Goal: Task Accomplishment & Management: Use online tool/utility

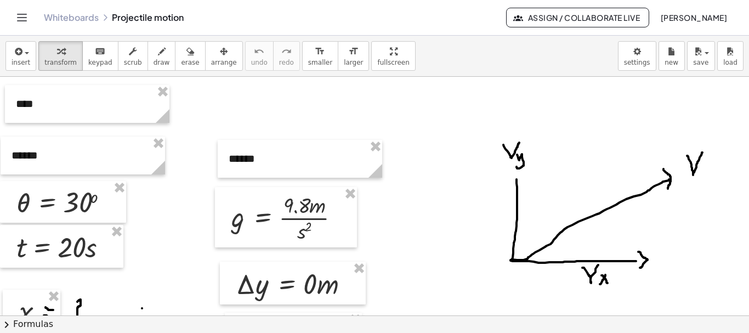
click at [24, 19] on icon "Toggle navigation" at bounding box center [21, 17] width 13 height 13
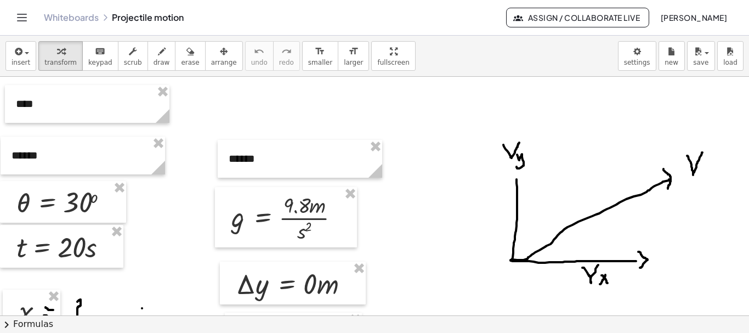
click at [24, 19] on icon "Toggle navigation" at bounding box center [21, 17] width 13 height 13
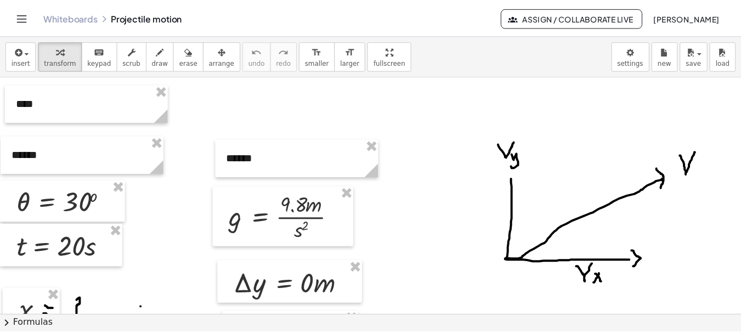
scroll to position [475, 0]
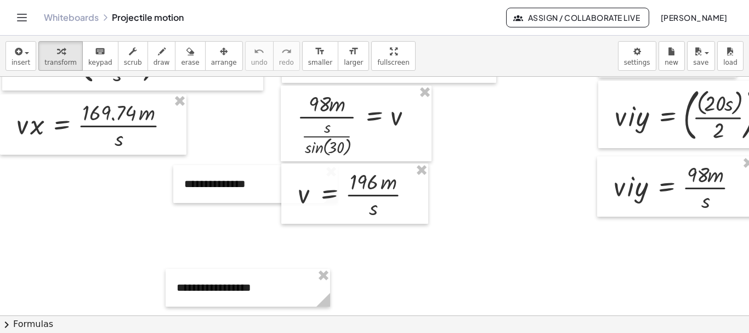
click at [21, 23] on icon "Toggle navigation" at bounding box center [21, 17] width 13 height 13
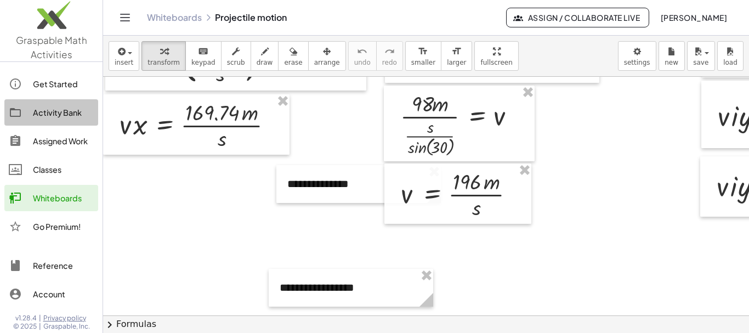
click at [68, 118] on div "Activity Bank" at bounding box center [63, 112] width 61 height 13
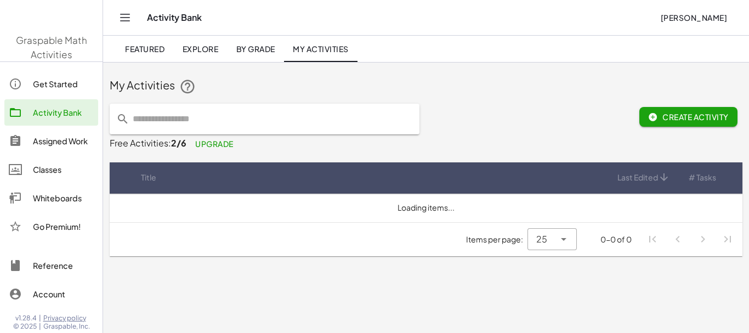
click at [49, 170] on div "Classes" at bounding box center [63, 169] width 61 height 13
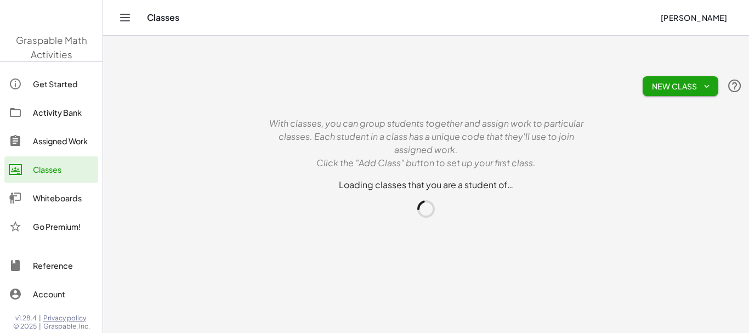
click at [168, 238] on main "New Class With classes, you can group students together and assign work to part…" at bounding box center [426, 166] width 646 height 333
click at [214, 239] on main "New Class With classes, you can group students together and assign work to part…" at bounding box center [426, 166] width 646 height 333
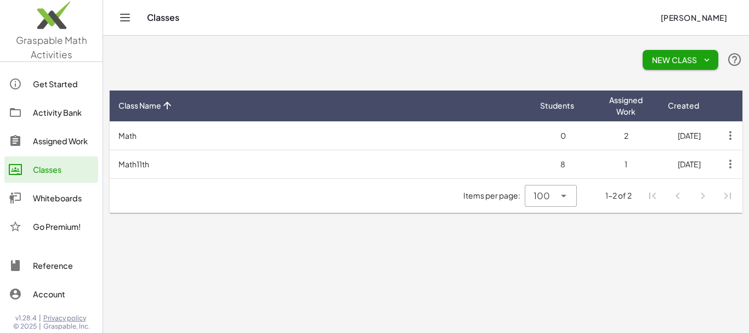
click at [520, 159] on td "Math11th" at bounding box center [321, 164] width 422 height 29
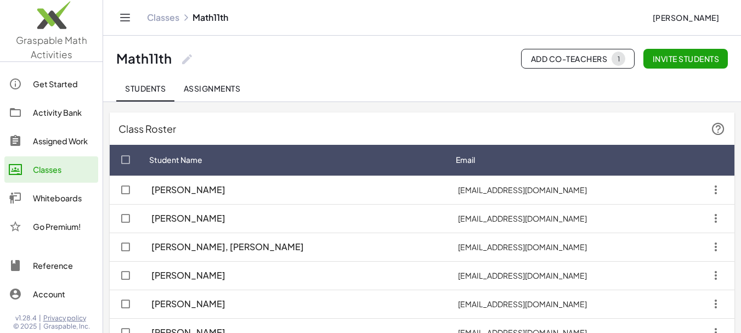
click at [235, 81] on button "Assignments" at bounding box center [211, 88] width 75 height 26
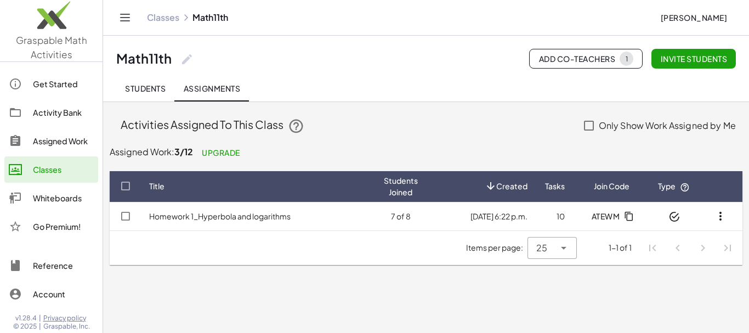
click at [240, 214] on link "Homework 1_Hyperbola and logarithms" at bounding box center [220, 216] width 142 height 10
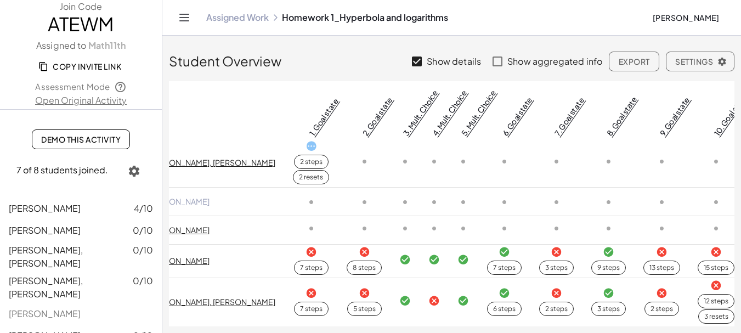
scroll to position [0, 31]
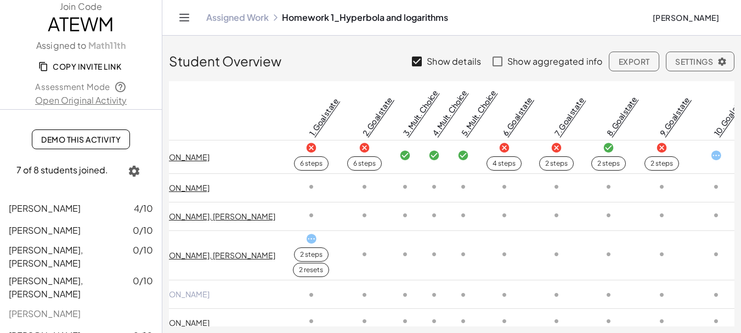
click at [710, 157] on icon at bounding box center [716, 156] width 12 height 12
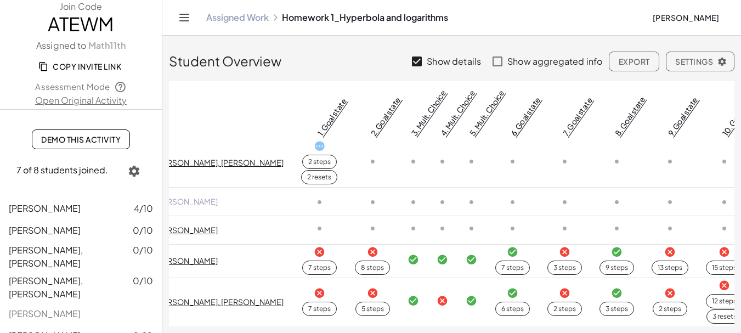
scroll to position [0, 22]
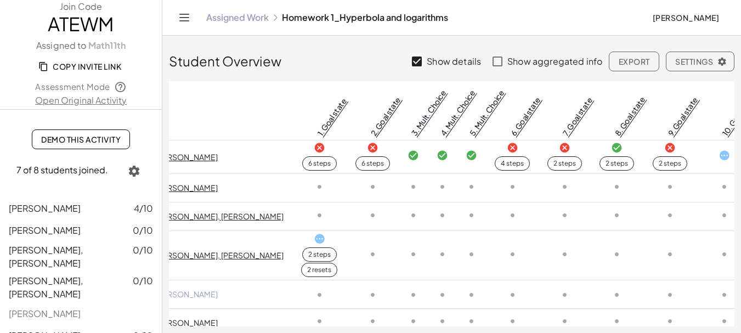
click at [185, 21] on icon "Toggle navigation" at bounding box center [184, 17] width 13 height 13
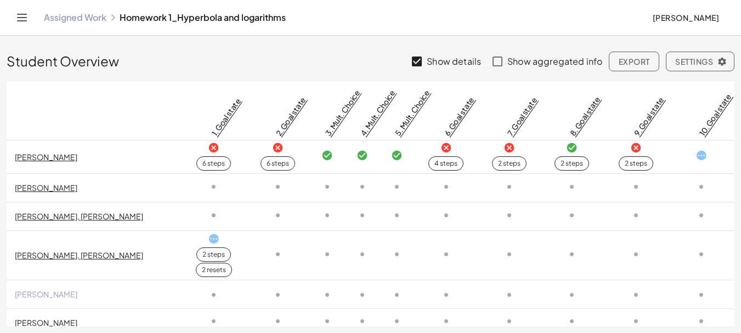
scroll to position [0, 0]
click at [23, 15] on icon "Toggle navigation" at bounding box center [21, 17] width 13 height 13
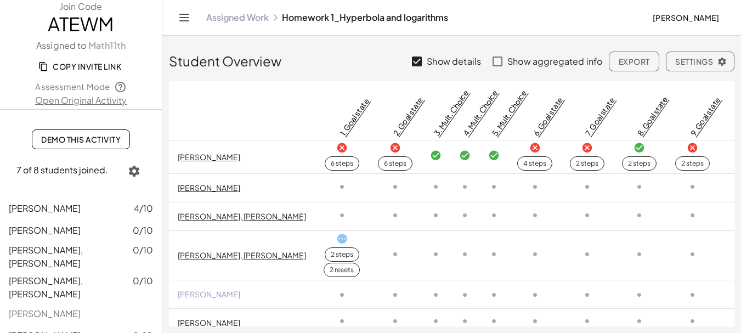
click at [245, 18] on link "Assigned Work" at bounding box center [237, 17] width 63 height 11
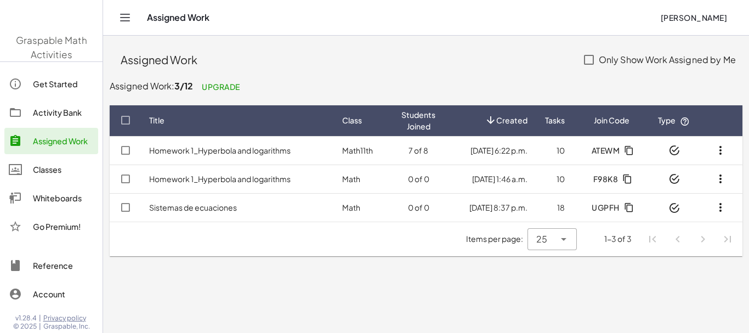
click at [274, 18] on div "Assigned Work" at bounding box center [399, 17] width 505 height 11
click at [721, 210] on icon "button" at bounding box center [720, 207] width 13 height 13
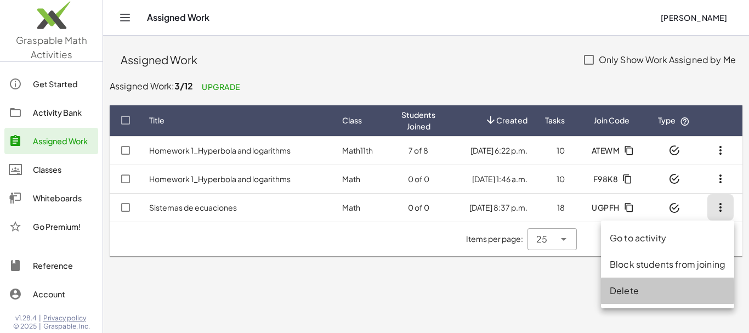
click at [621, 291] on div "Delete" at bounding box center [668, 290] width 116 height 13
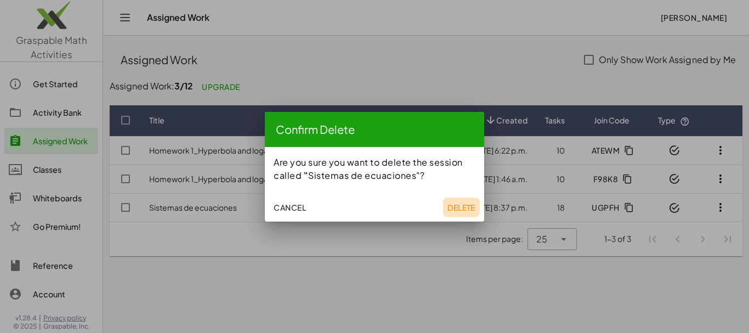
click at [456, 206] on span "Delete" at bounding box center [462, 207] width 28 height 10
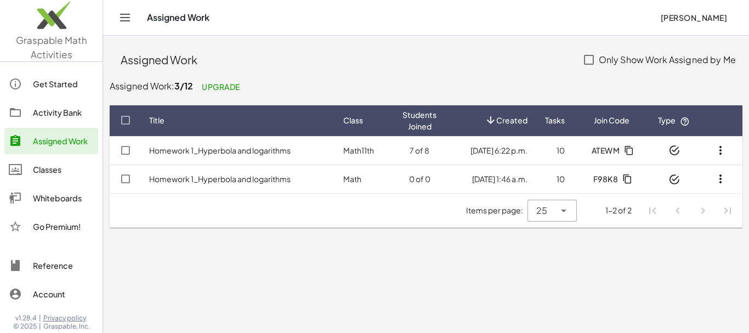
click at [74, 110] on div "Activity Bank" at bounding box center [63, 112] width 61 height 13
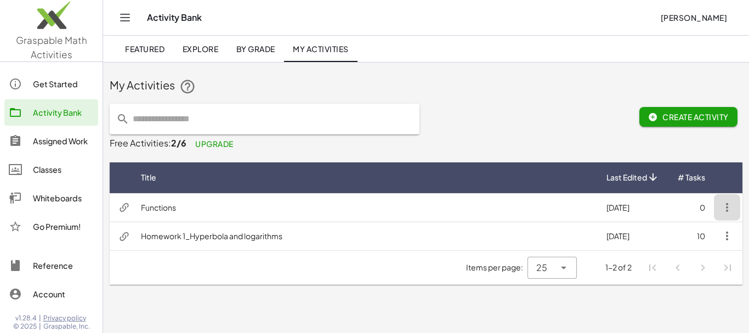
click at [726, 212] on icon "button" at bounding box center [727, 207] width 13 height 13
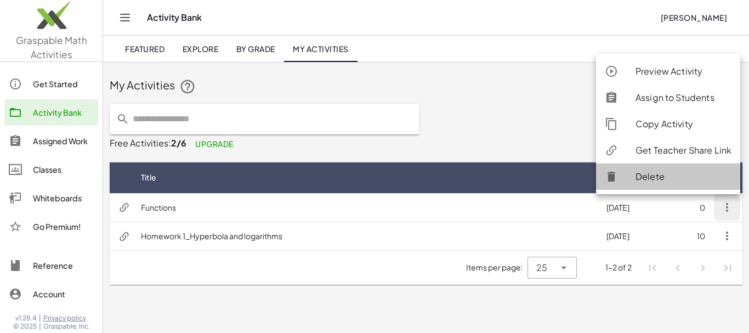
click at [644, 176] on div "Delete" at bounding box center [684, 176] width 96 height 13
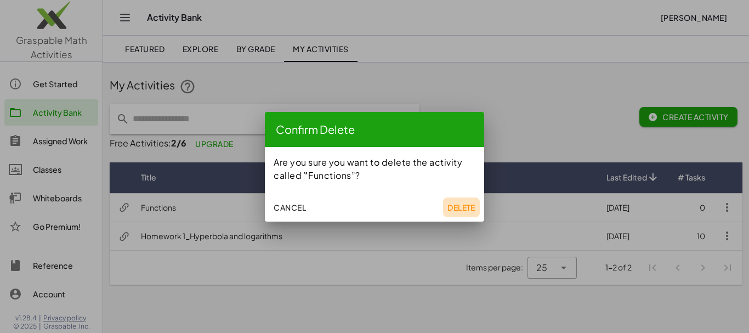
click at [460, 205] on span "Delete" at bounding box center [462, 207] width 28 height 10
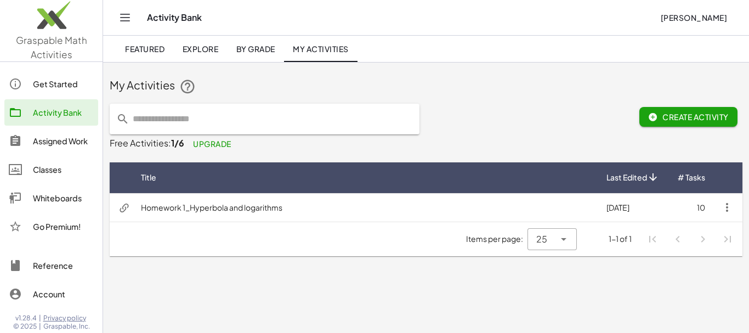
click at [253, 48] on span "By Grade" at bounding box center [255, 49] width 39 height 10
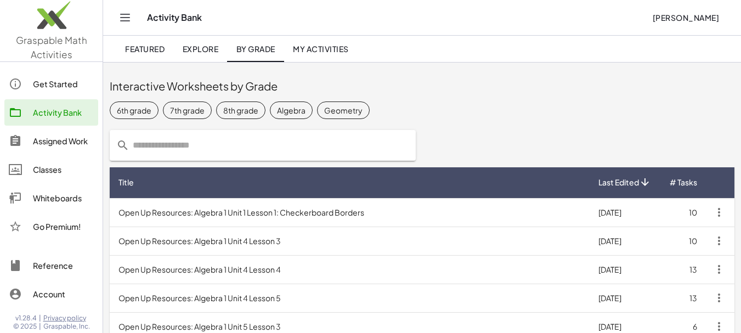
click at [303, 51] on span "My Activities" at bounding box center [321, 49] width 56 height 10
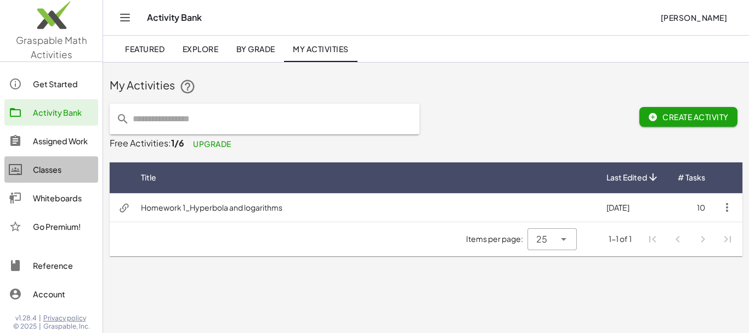
click at [46, 168] on div "Classes" at bounding box center [63, 169] width 61 height 13
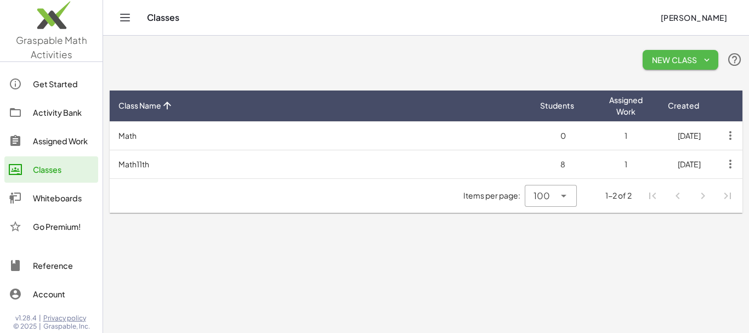
click at [687, 55] on span "New Class" at bounding box center [681, 60] width 58 height 10
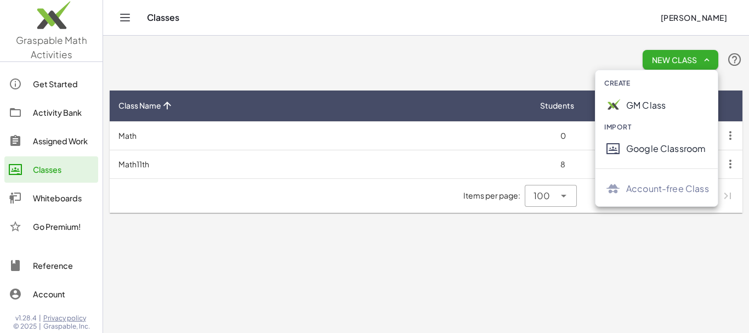
click at [649, 106] on div "GM Class" at bounding box center [667, 105] width 83 height 13
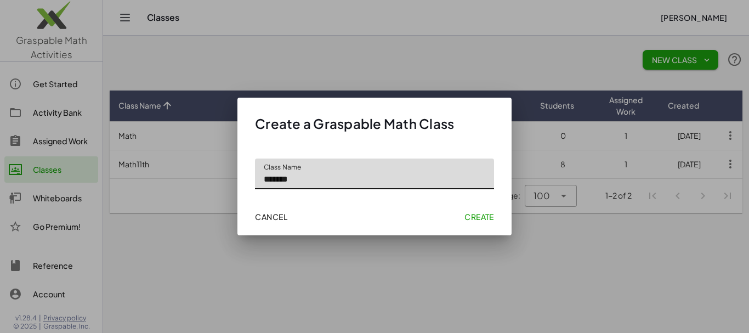
type input "*******"
click at [470, 213] on span "Create" at bounding box center [480, 217] width 30 height 10
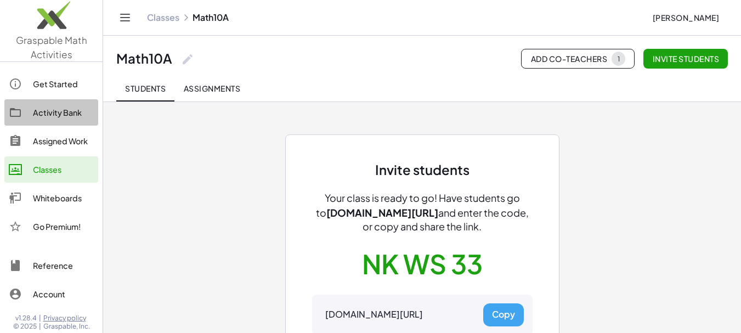
click at [43, 108] on div "Activity Bank" at bounding box center [63, 112] width 61 height 13
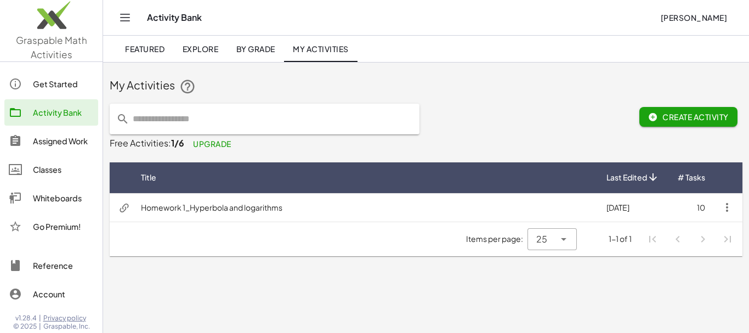
click at [203, 118] on input "text" at bounding box center [271, 119] width 284 height 31
click at [660, 117] on span "Create Activity" at bounding box center [688, 117] width 81 height 10
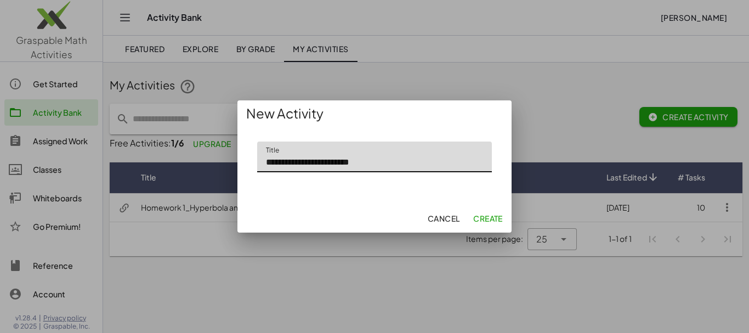
type input "**********"
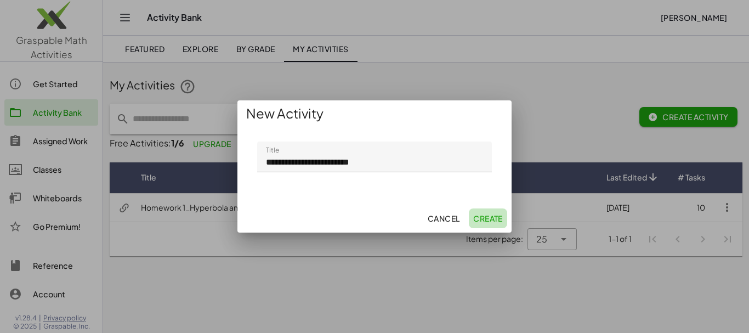
click at [480, 218] on span "Create" at bounding box center [488, 218] width 30 height 10
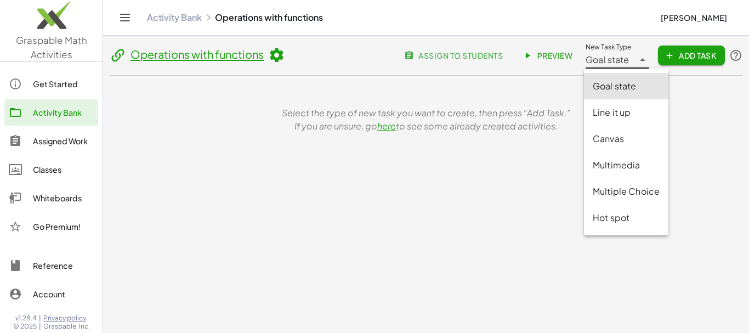
click at [613, 64] on span "Goal state" at bounding box center [608, 59] width 44 height 13
click at [615, 163] on div "Multimedia" at bounding box center [626, 165] width 67 height 13
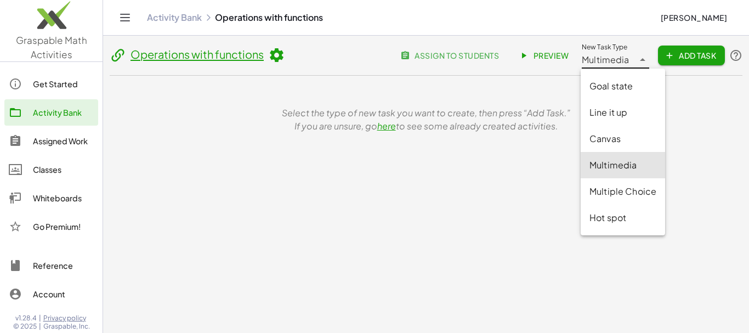
click at [620, 57] on span "Multimedia" at bounding box center [606, 59] width 48 height 13
click at [674, 56] on span "Add Task" at bounding box center [691, 55] width 49 height 10
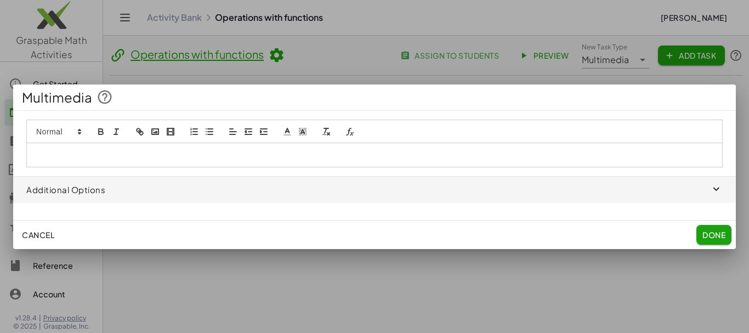
click at [44, 232] on span "Cancel" at bounding box center [38, 235] width 32 height 10
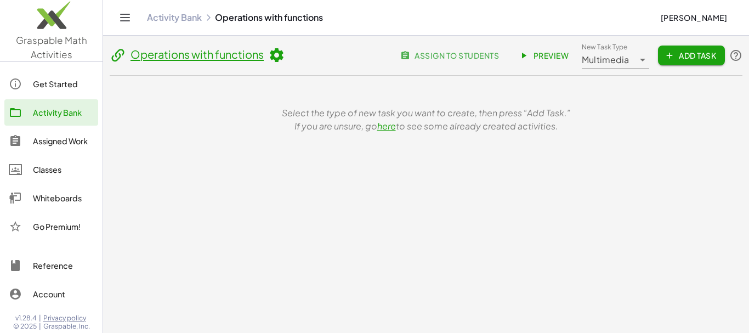
click at [625, 66] on span "Multimedia" at bounding box center [606, 59] width 48 height 13
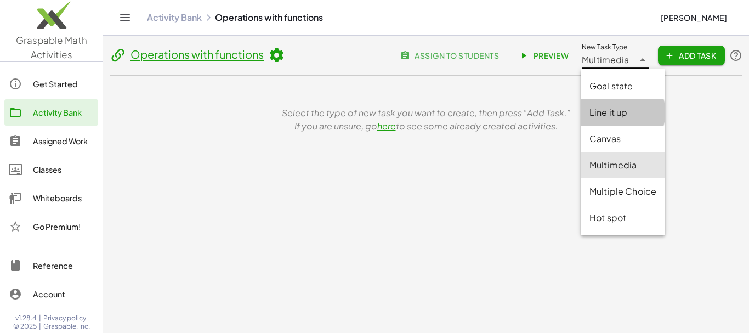
click at [619, 116] on div "Line it up" at bounding box center [623, 112] width 67 height 13
type input "********"
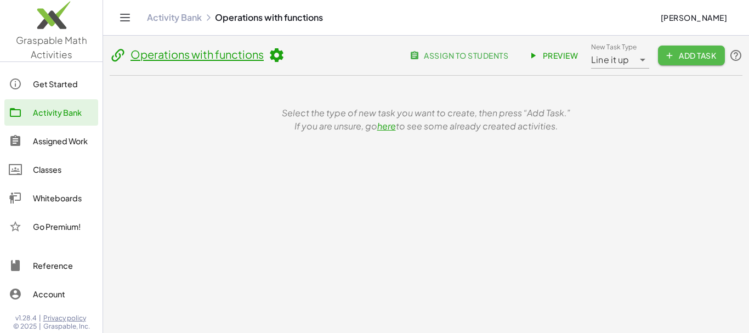
click at [677, 54] on span "Add Task" at bounding box center [691, 55] width 49 height 10
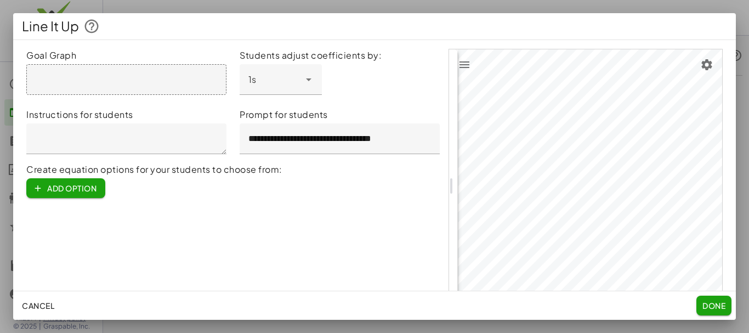
click at [43, 303] on span "Cancel" at bounding box center [38, 306] width 32 height 10
click at [44, 303] on link "Account" at bounding box center [51, 294] width 94 height 26
click at [43, 304] on link "Account" at bounding box center [51, 294] width 94 height 26
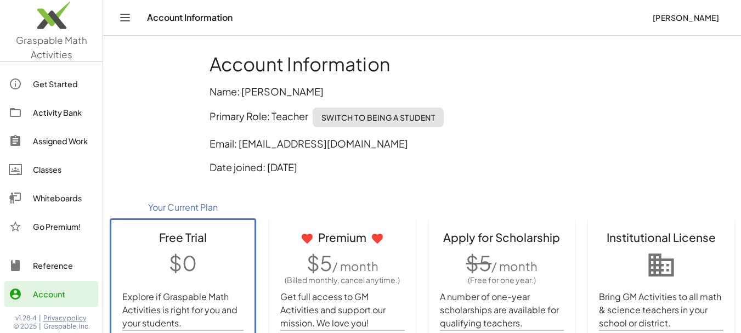
click at [69, 108] on div "Activity Bank" at bounding box center [63, 112] width 61 height 13
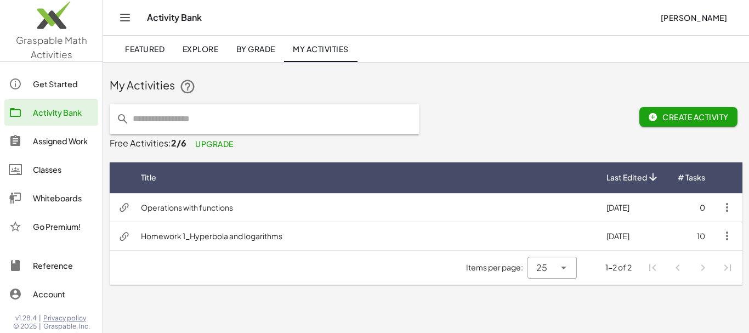
click at [476, 206] on td "Operations with functions" at bounding box center [365, 207] width 466 height 29
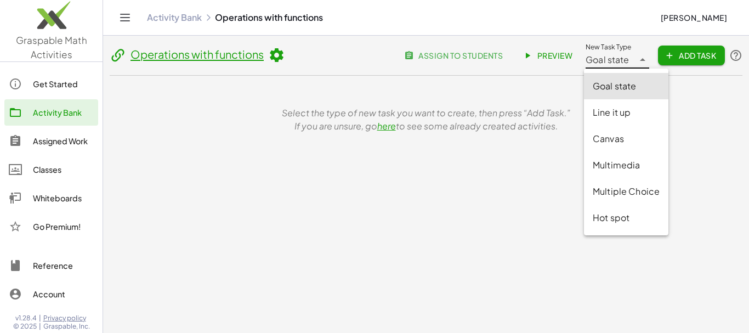
click at [634, 59] on div at bounding box center [641, 55] width 15 height 26
click at [622, 143] on div "Canvas" at bounding box center [626, 138] width 67 height 13
type input "******"
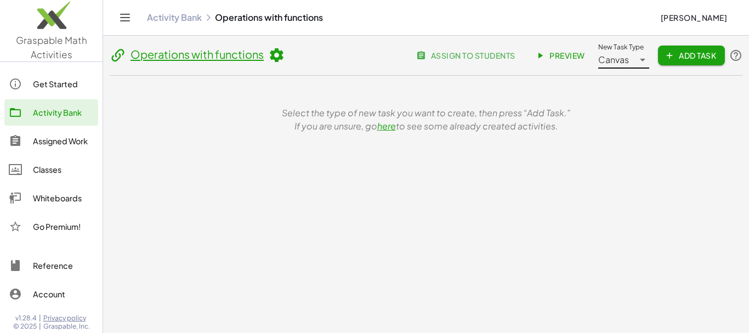
click at [690, 48] on button "Add Task" at bounding box center [691, 56] width 67 height 20
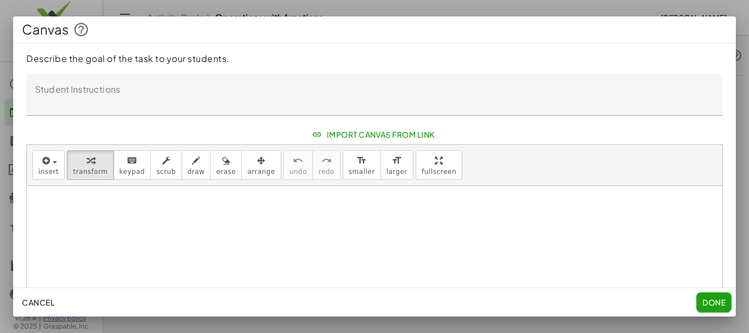
click at [83, 23] on icon at bounding box center [81, 29] width 16 height 16
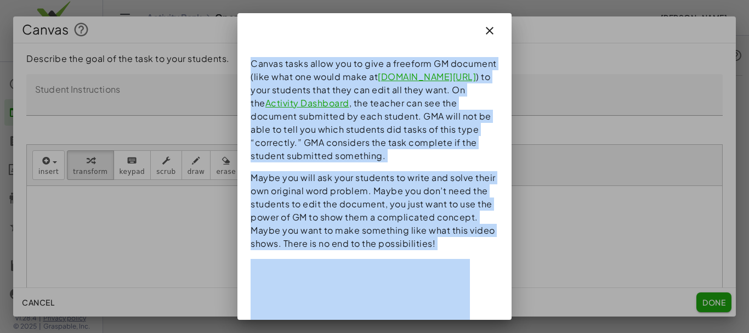
click at [399, 92] on p "Canvas tasks allow you to give a freeform GM document (like what one would make…" at bounding box center [375, 109] width 248 height 105
